Goal: Information Seeking & Learning: Learn about a topic

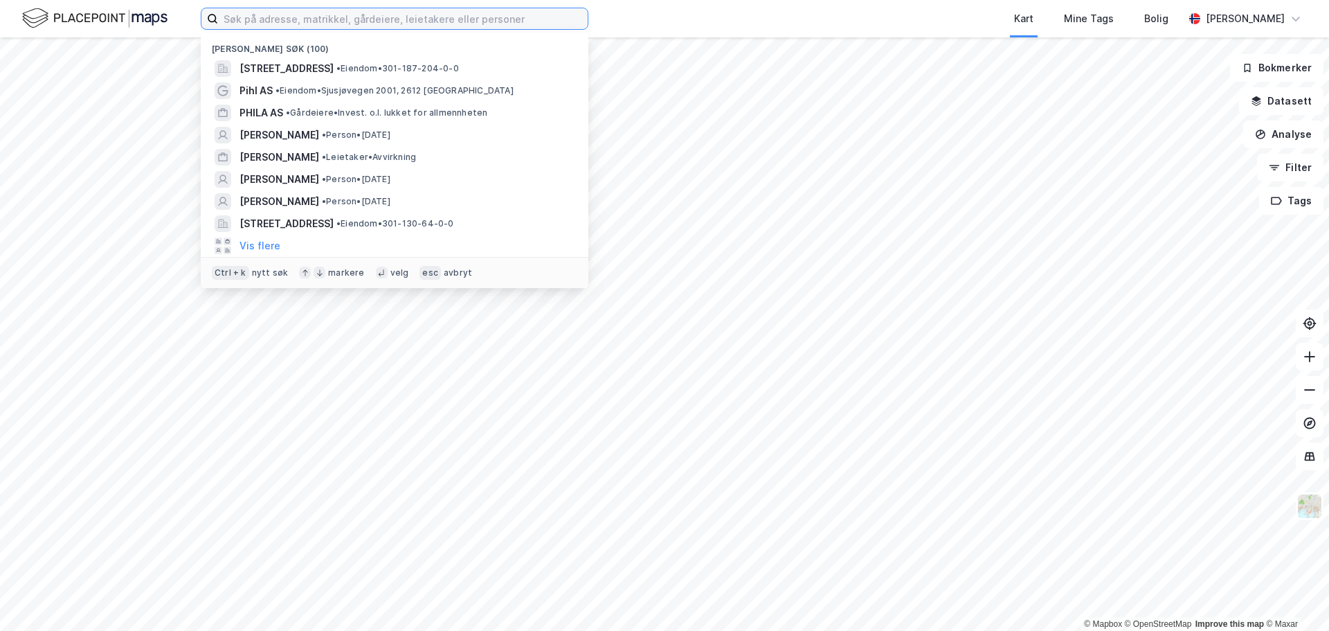
click at [285, 20] on input at bounding box center [403, 18] width 370 height 21
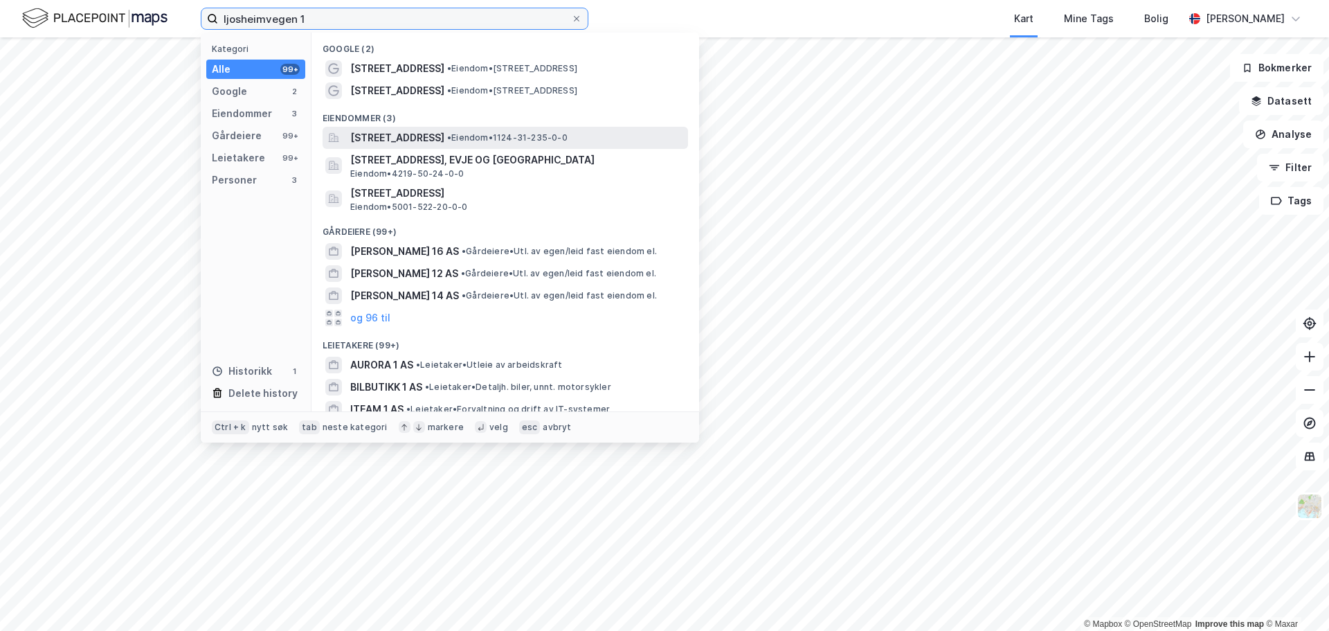
type input "ljosheimvegen 1"
click at [411, 142] on span "[STREET_ADDRESS]" at bounding box center [397, 137] width 94 height 17
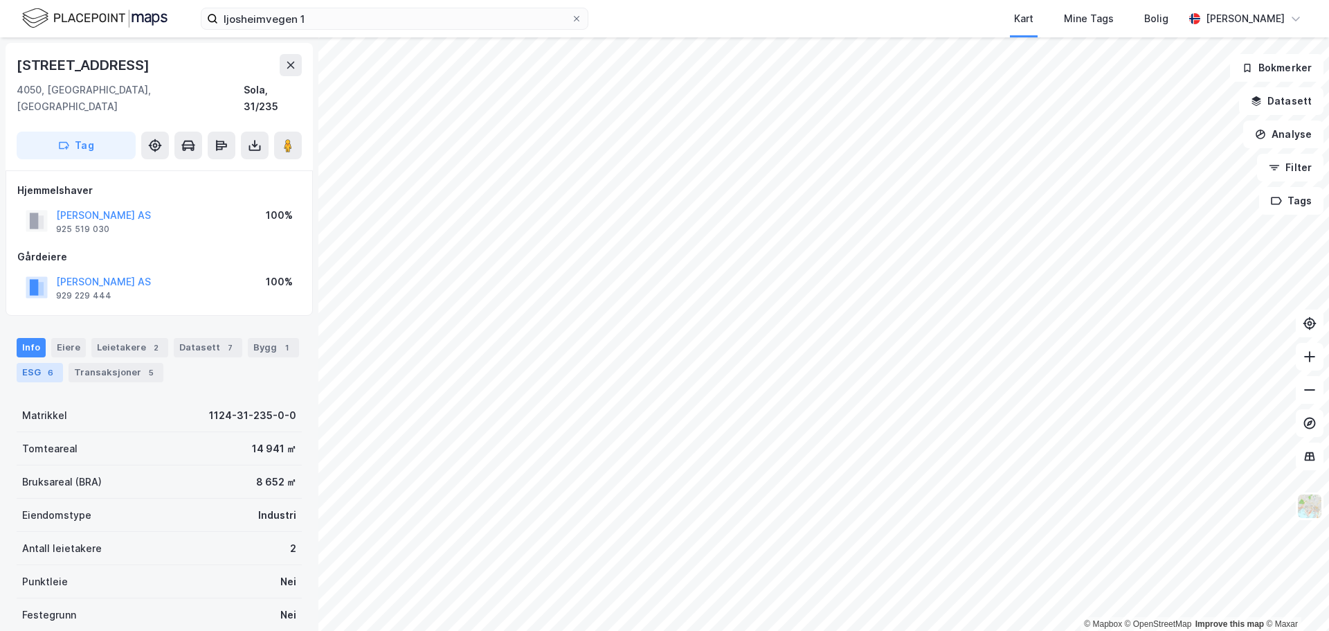
click at [18, 363] on div "ESG 6" at bounding box center [40, 372] width 46 height 19
